Goal: Ask a question

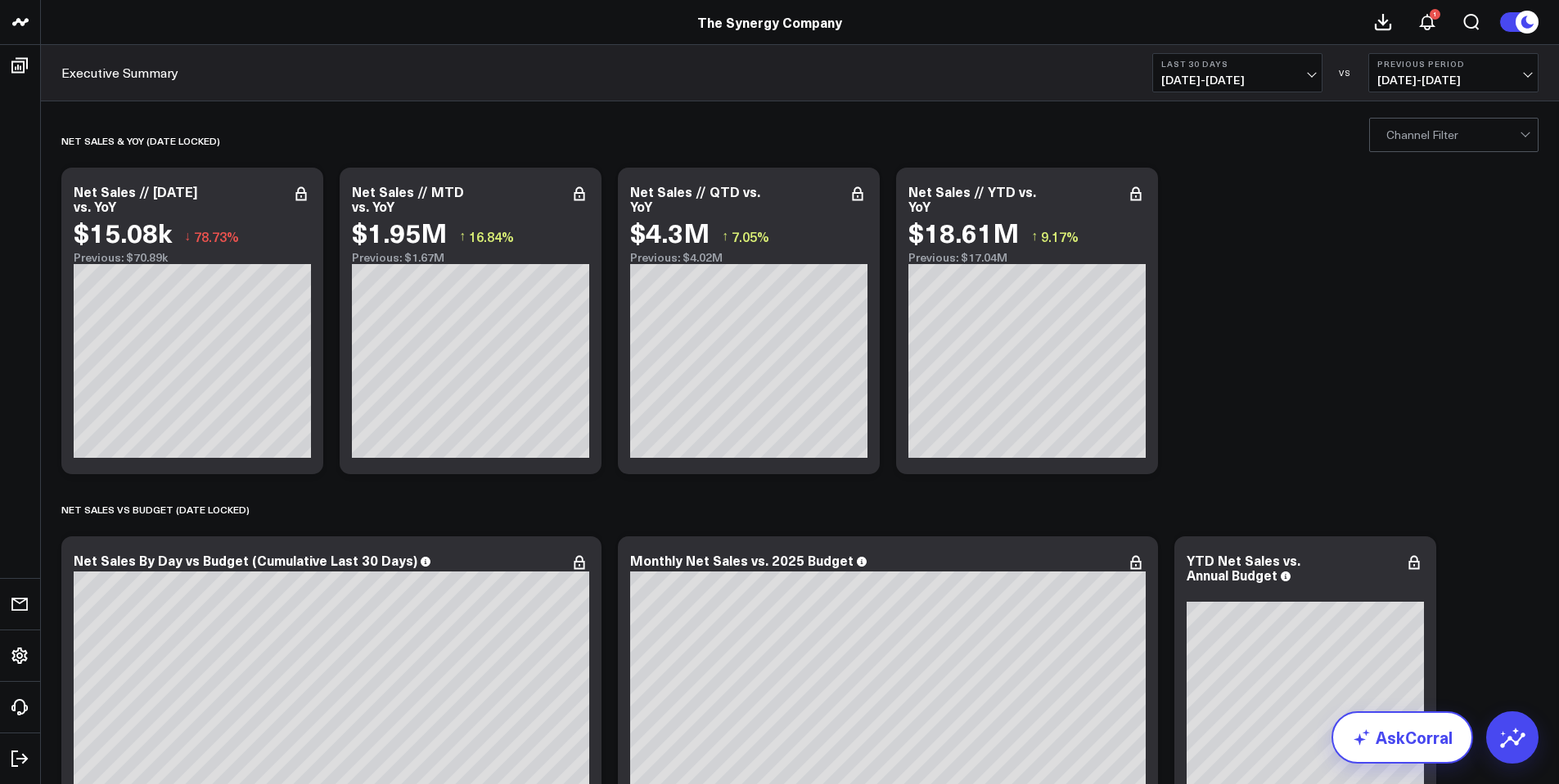
click at [1434, 744] on link "AskCorral" at bounding box center [1402, 737] width 142 height 52
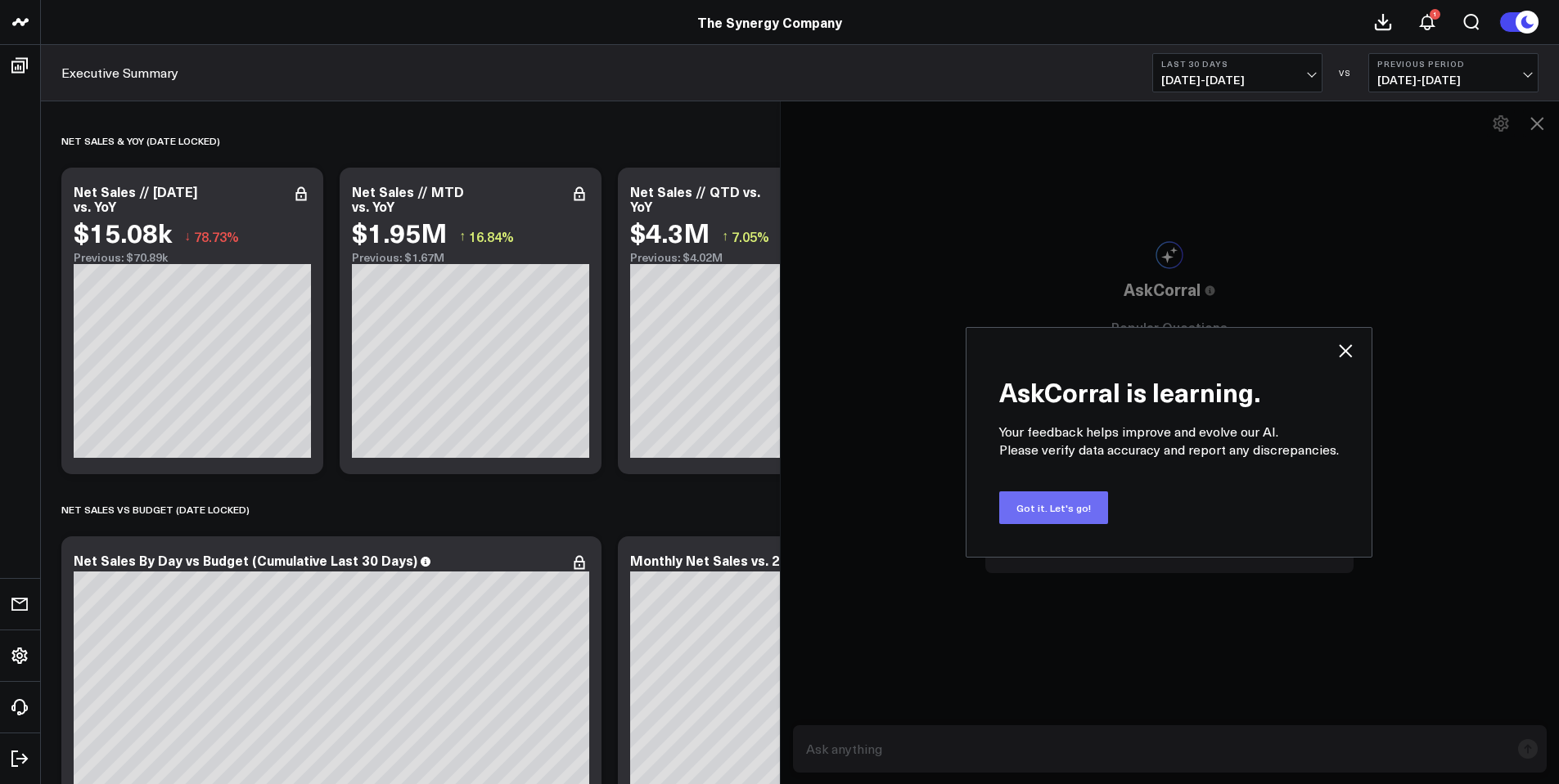
click at [1038, 518] on button "Got it. Let's go!" at bounding box center [1053, 507] width 109 height 32
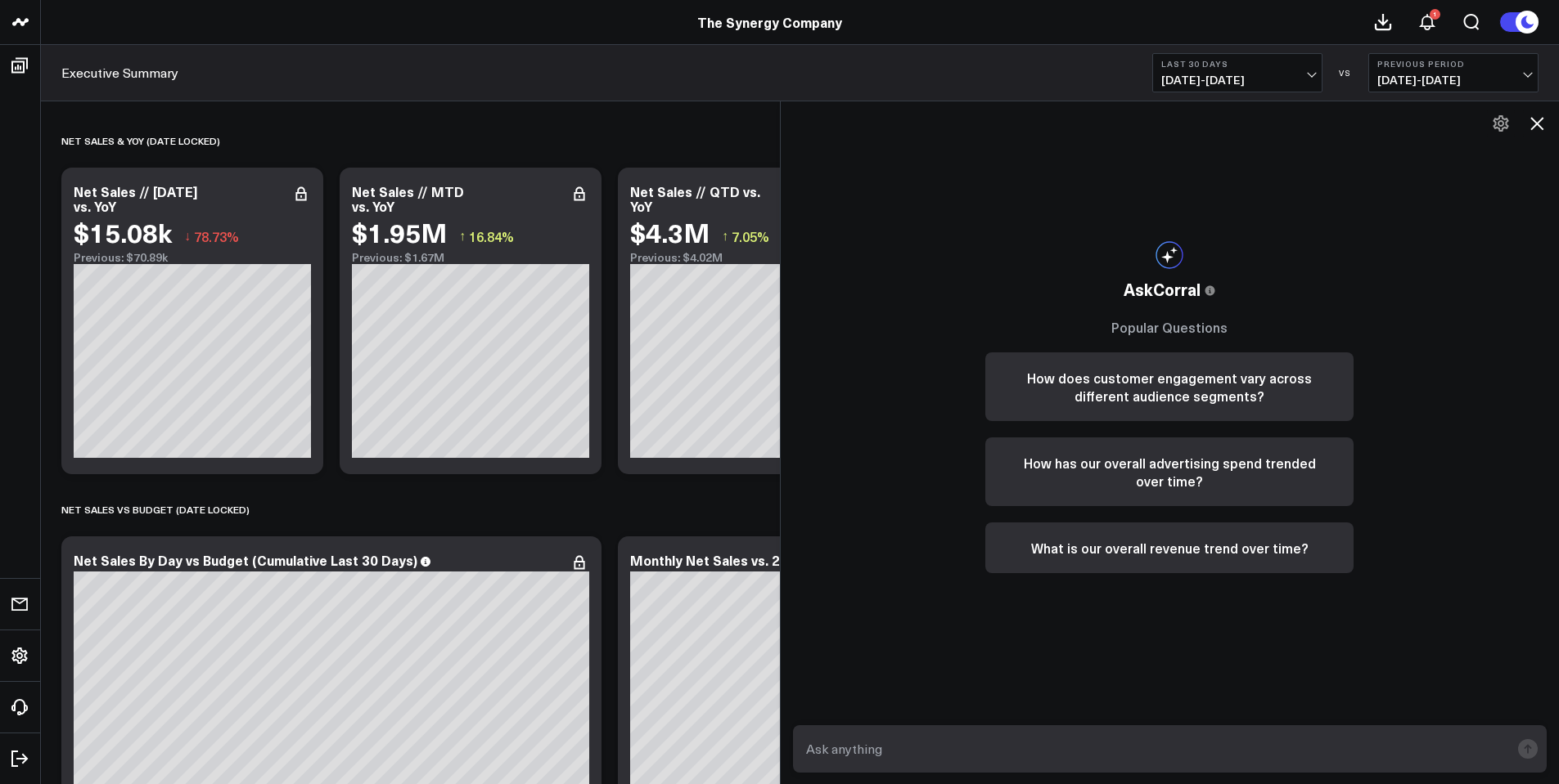
click at [918, 751] on textarea at bounding box center [1156, 750] width 709 height 29
type textarea "s"
type textarea "For just the D2C-TSC channel, what are the total units sold for the week of [DA…"
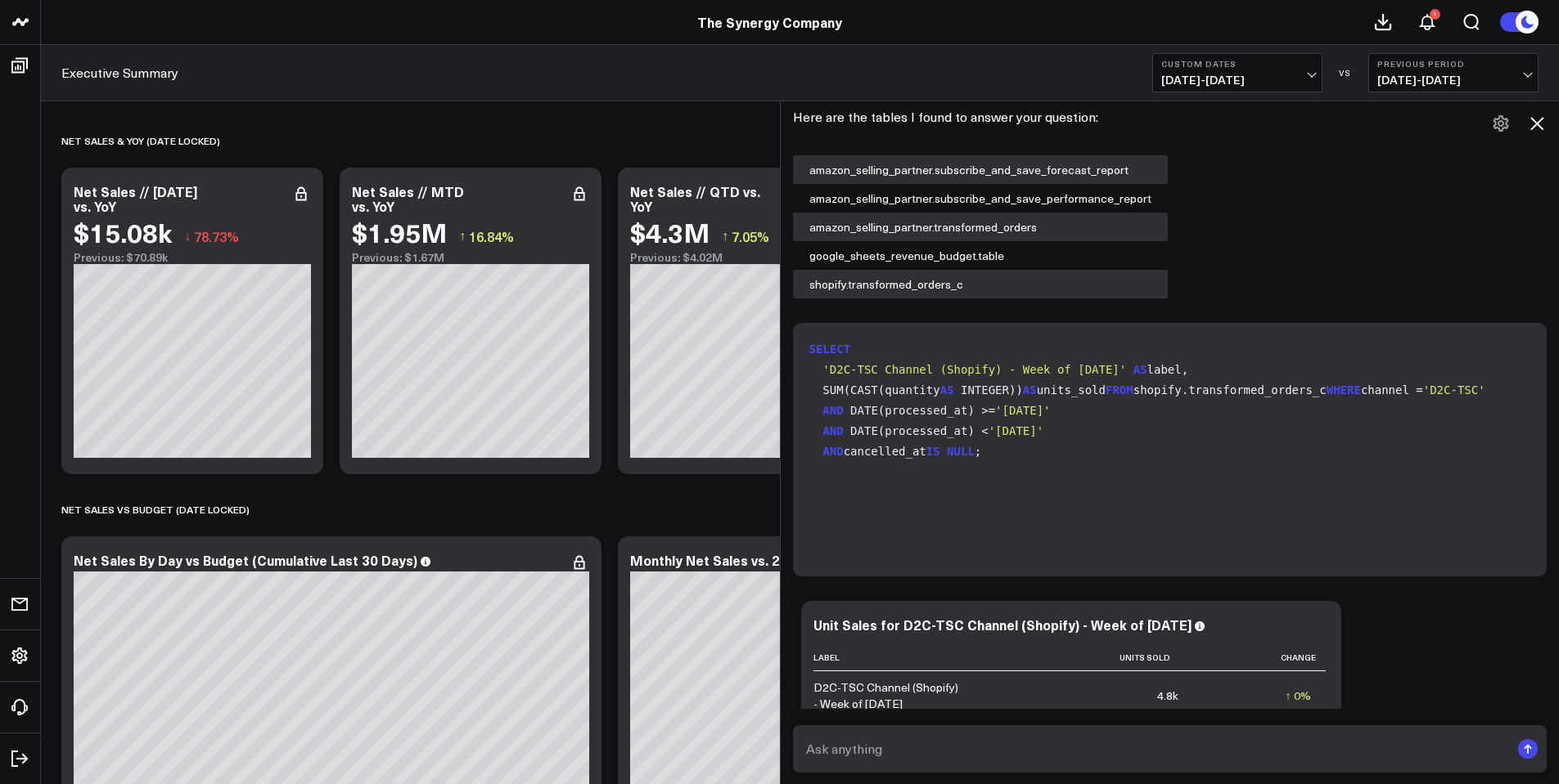
scroll to position [953, 0]
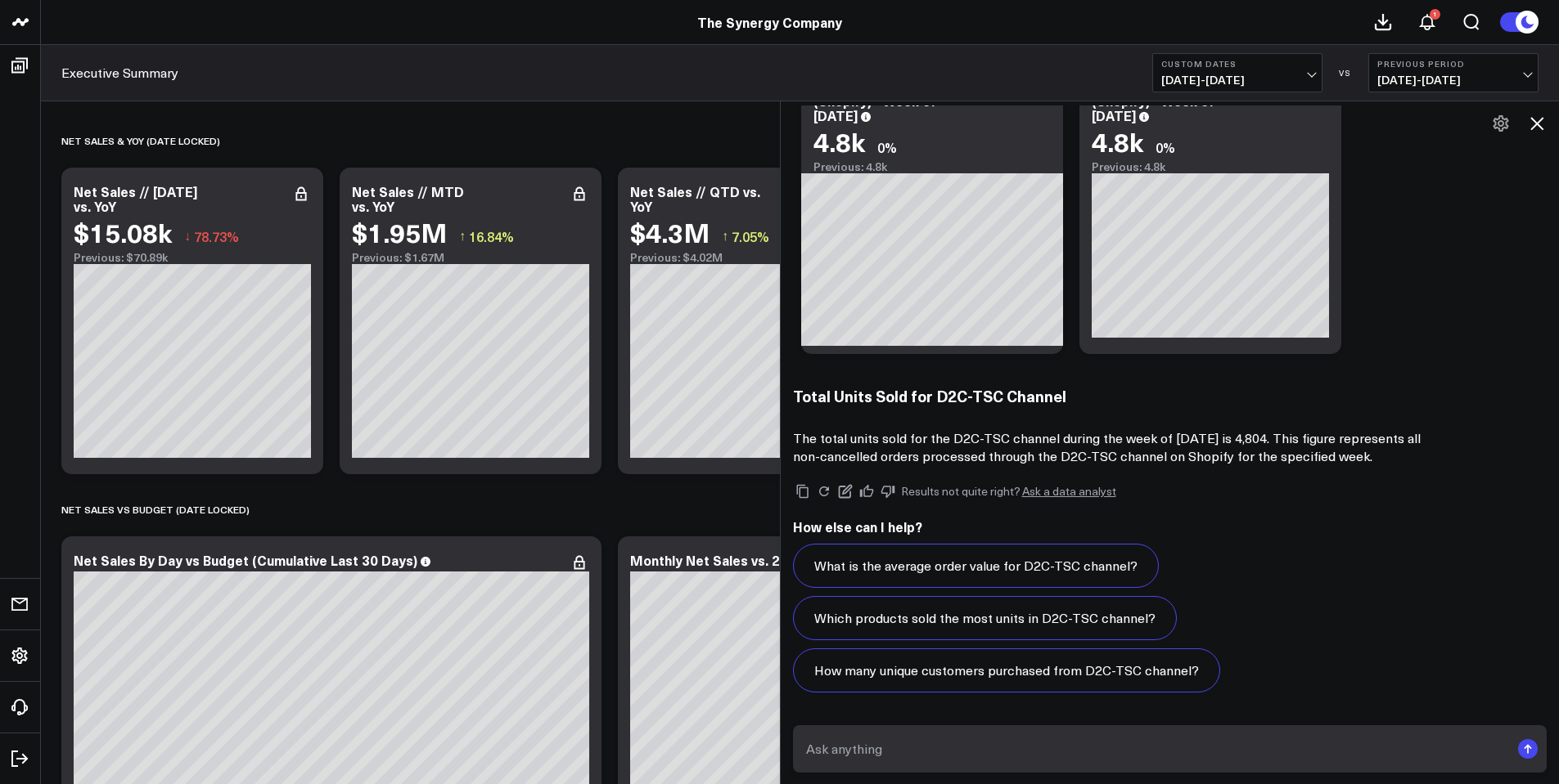
click at [896, 752] on textarea at bounding box center [1156, 750] width 709 height 29
type textarea "W"
type textarea "G"
type textarea "For just the D2C-TSC channel only, what are the units sold for the week of [DAT…"
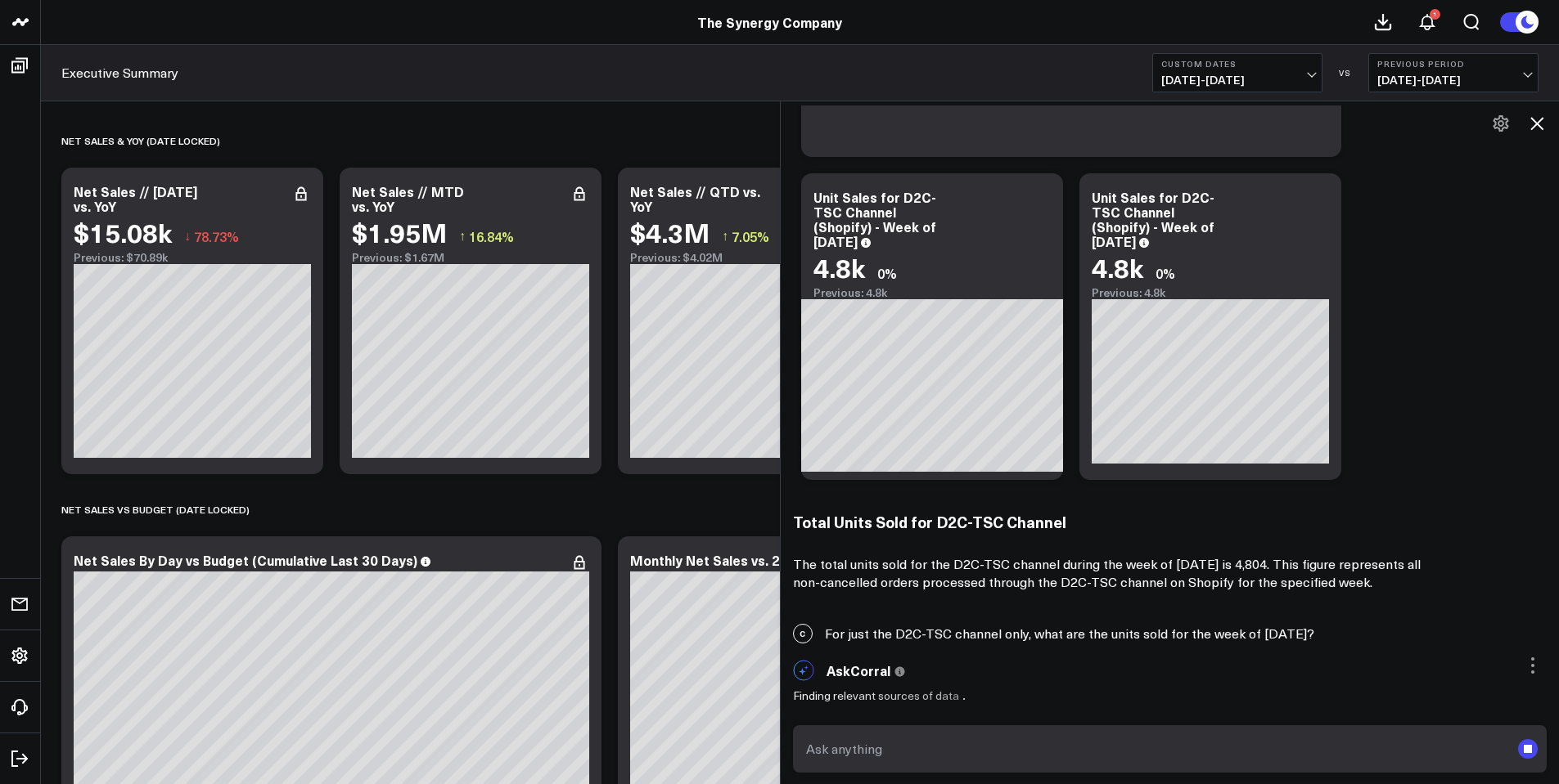
scroll to position [827, 0]
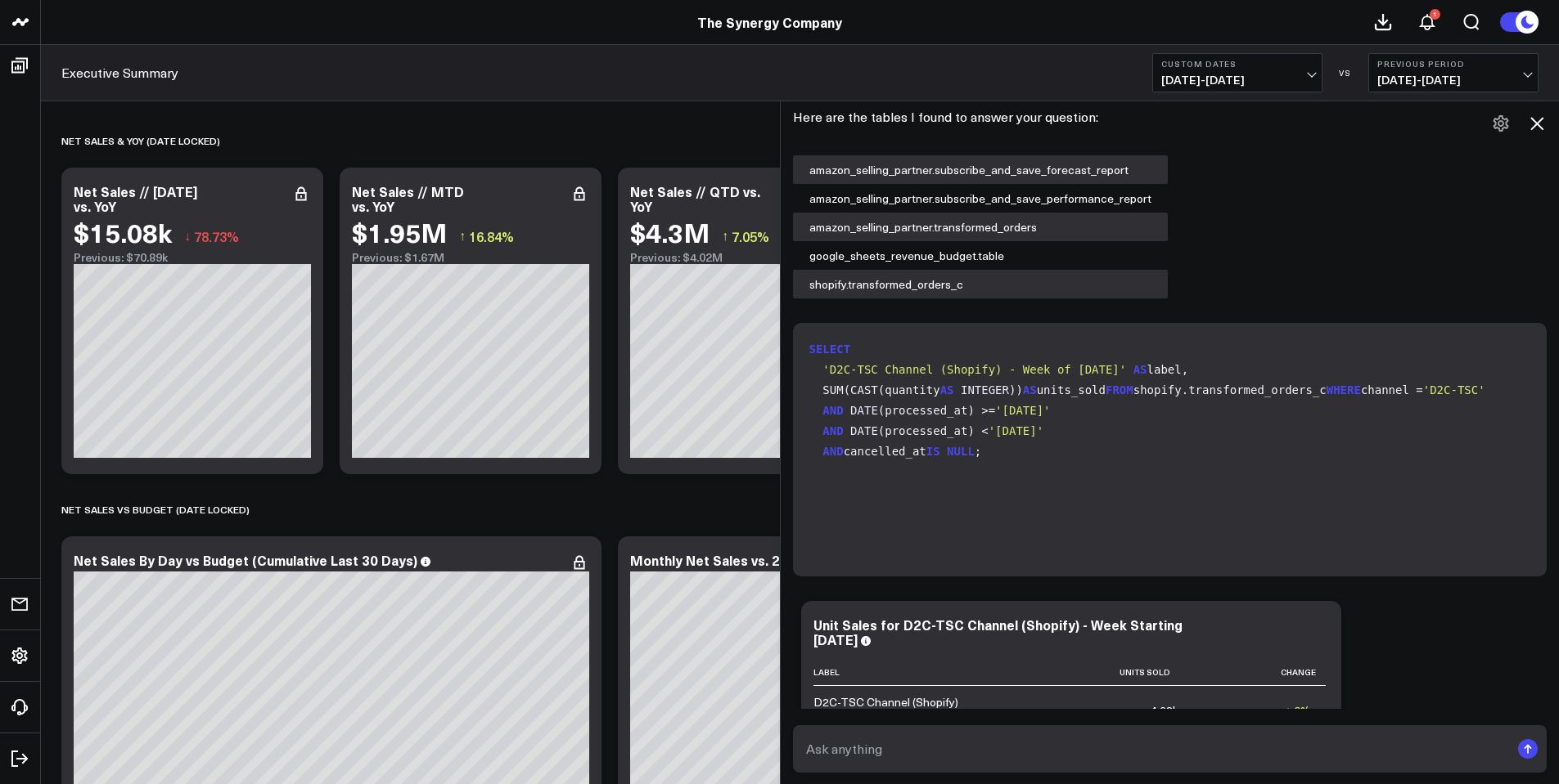
scroll to position [2238, 0]
